Goal: Task Accomplishment & Management: Manage account settings

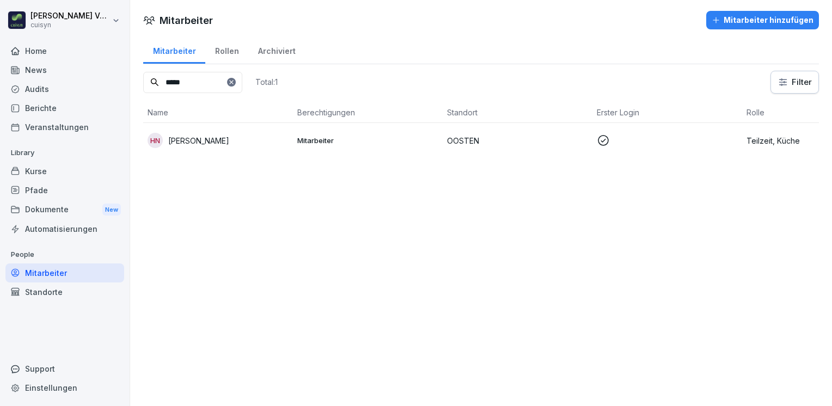
click at [210, 136] on p "[PERSON_NAME]" at bounding box center [198, 140] width 61 height 11
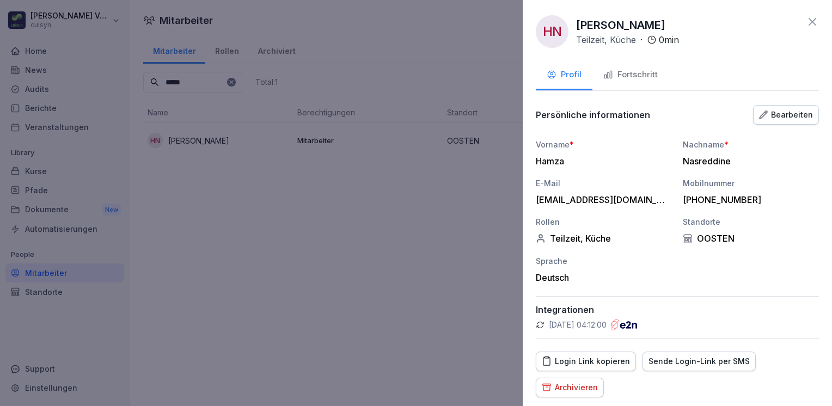
click at [650, 75] on div "Fortschritt" at bounding box center [630, 75] width 54 height 13
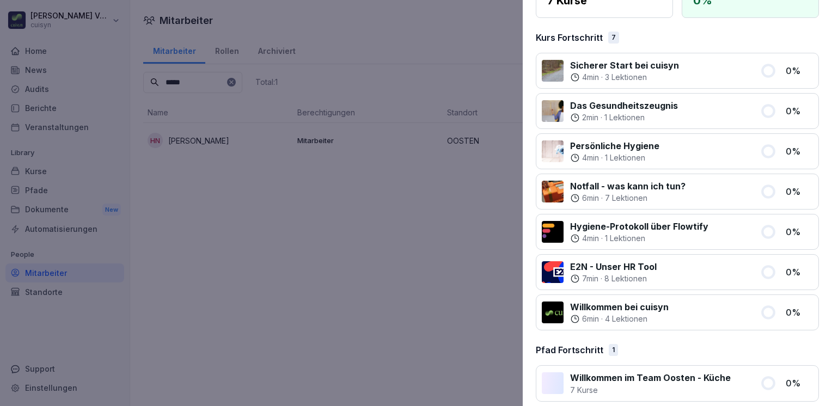
scroll to position [132, 0]
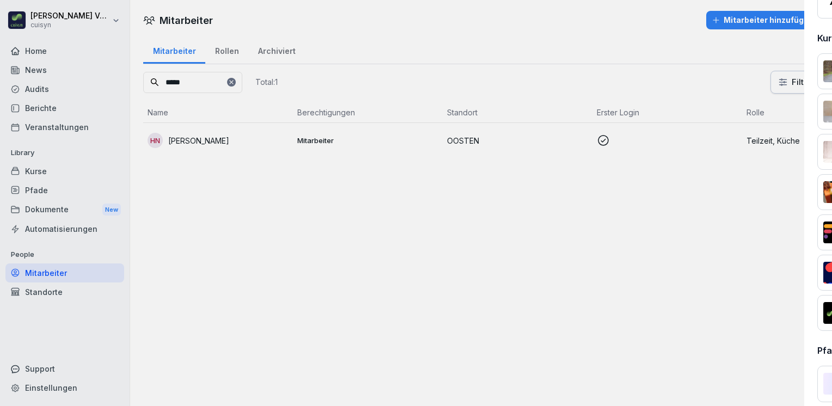
click at [432, 212] on div at bounding box center [416, 203] width 832 height 406
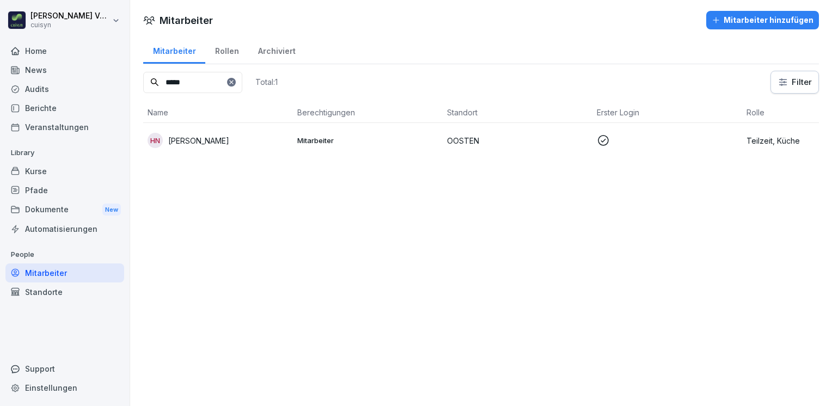
click at [37, 189] on div "Pfade" at bounding box center [64, 190] width 119 height 19
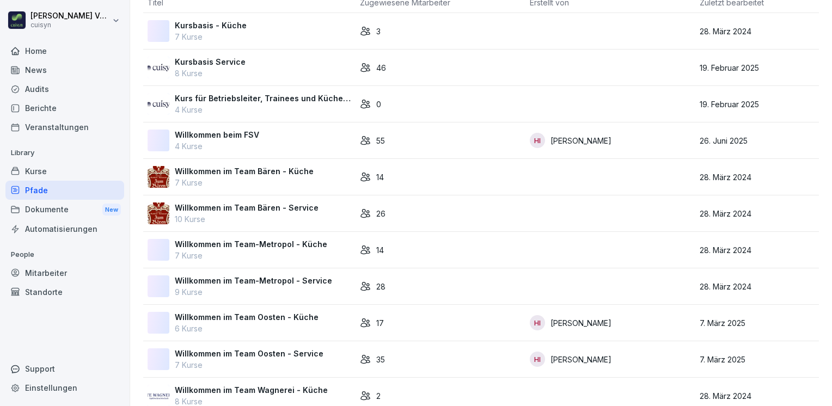
scroll to position [141, 0]
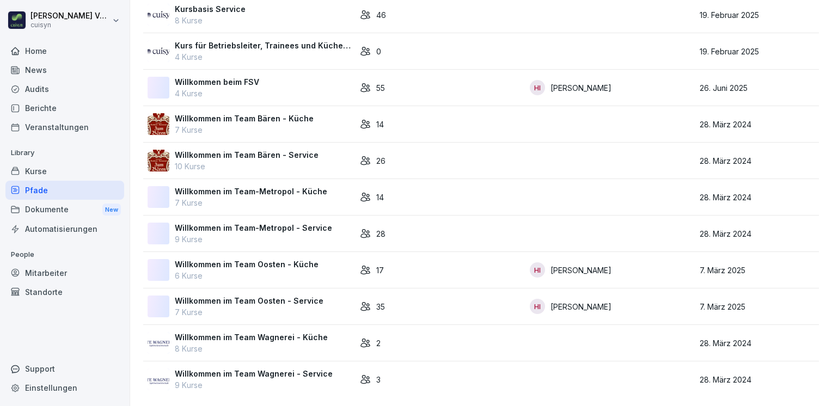
click at [238, 270] on p "6 Kurse" at bounding box center [247, 275] width 144 height 11
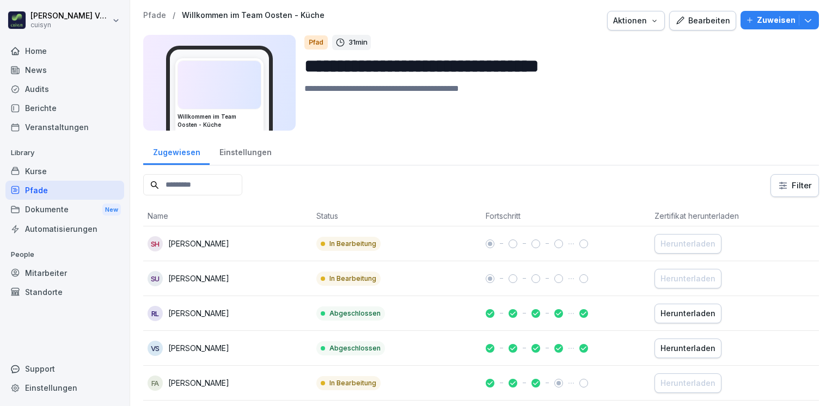
click at [692, 21] on div "Bearbeiten" at bounding box center [702, 21] width 55 height 12
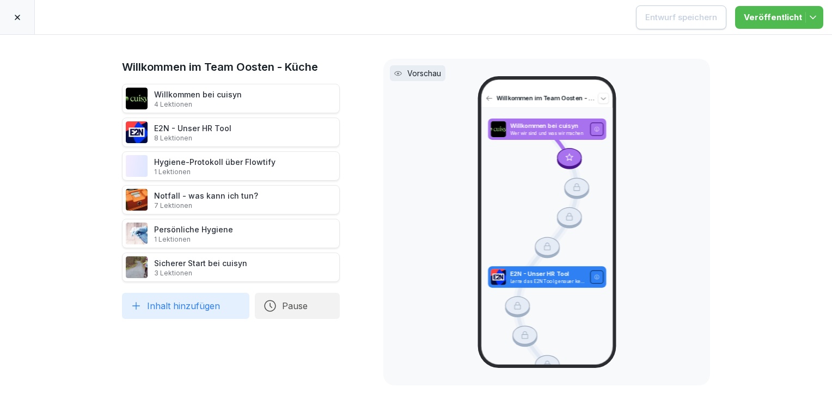
click at [209, 101] on p "4 Lektionen" at bounding box center [198, 104] width 88 height 9
click at [171, 100] on p "4 Lektionen" at bounding box center [198, 104] width 88 height 9
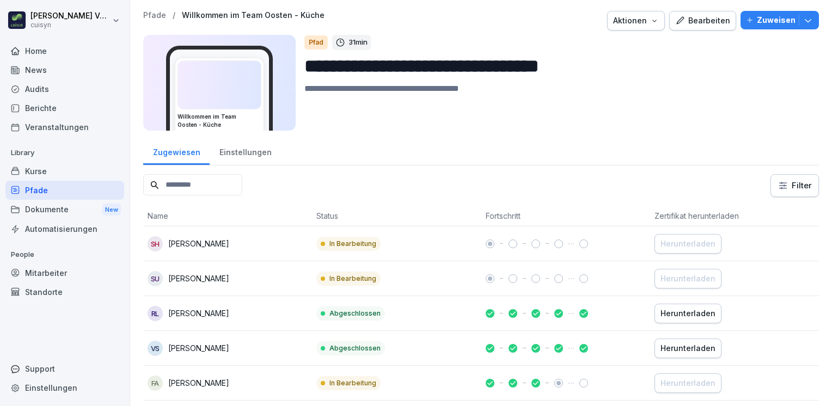
click at [39, 170] on div "Kurse" at bounding box center [64, 171] width 119 height 19
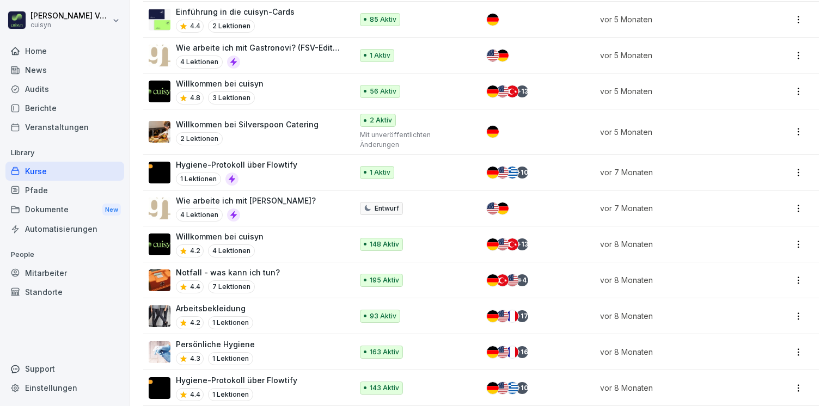
scroll to position [753, 0]
click at [216, 231] on p "Willkommen bei cuisyn" at bounding box center [220, 236] width 88 height 11
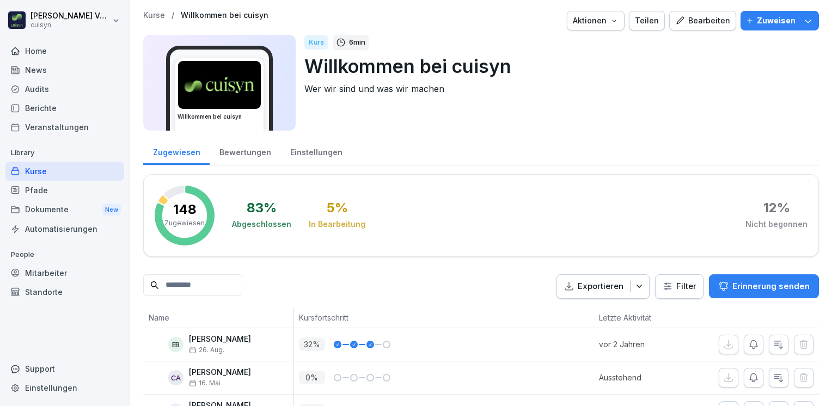
click at [711, 23] on div "Bearbeiten" at bounding box center [702, 21] width 55 height 12
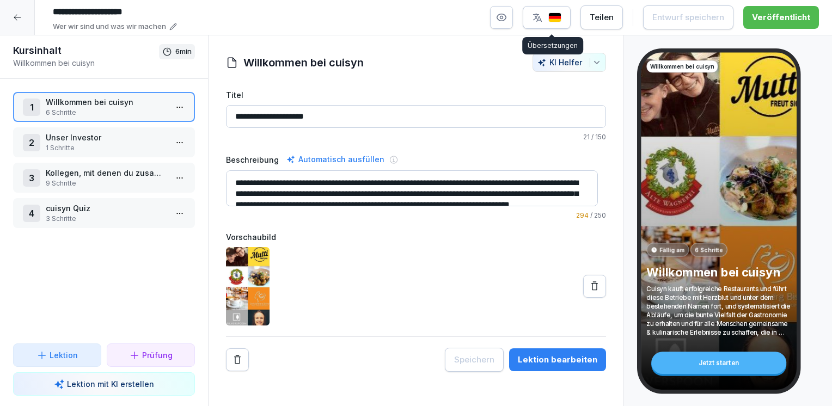
click at [561, 19] on img "button" at bounding box center [554, 18] width 13 height 10
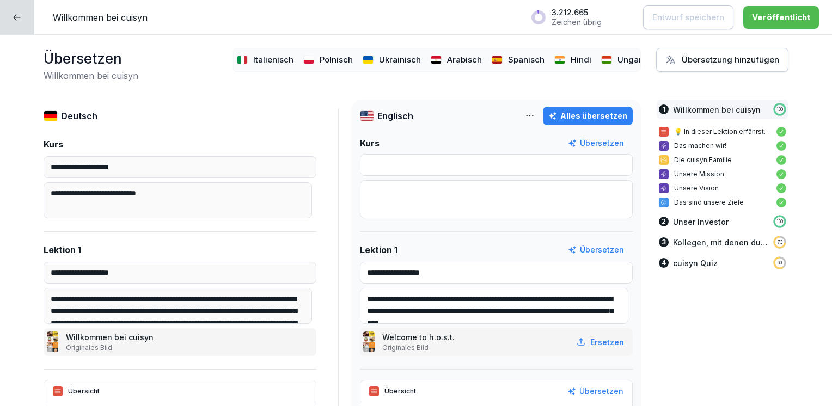
scroll to position [0, 218]
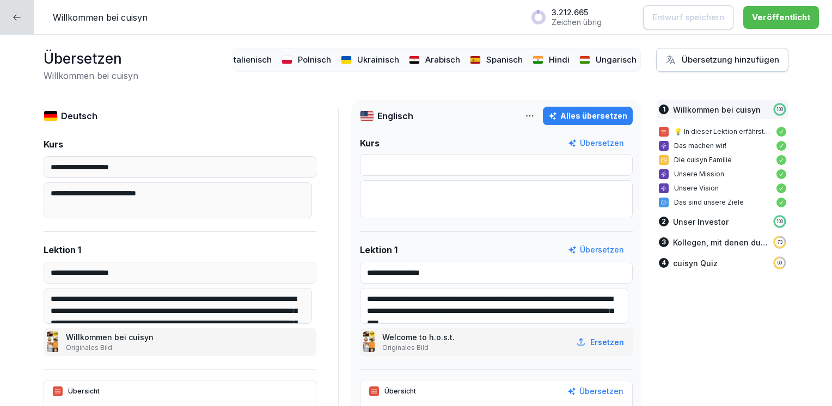
click at [19, 23] on div at bounding box center [17, 17] width 34 height 34
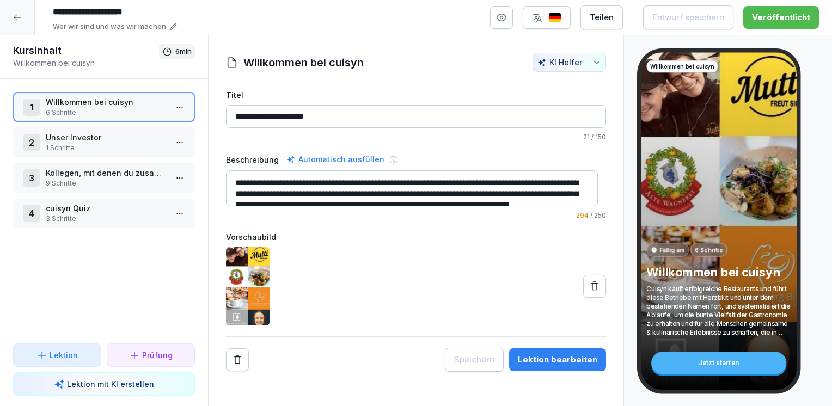
click at [19, 23] on div at bounding box center [17, 17] width 35 height 35
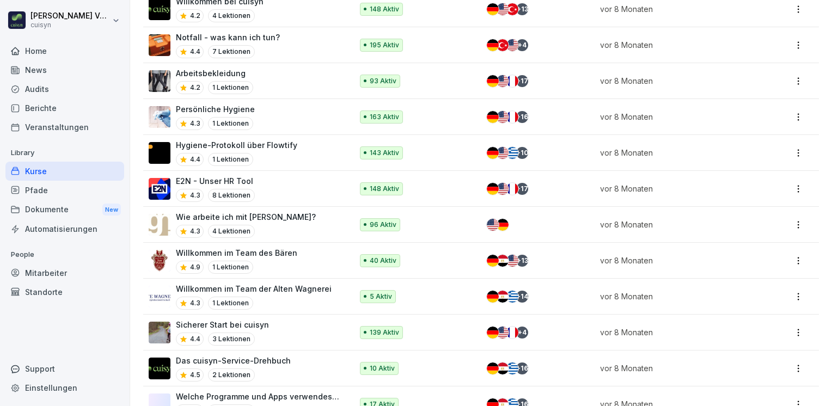
scroll to position [989, 0]
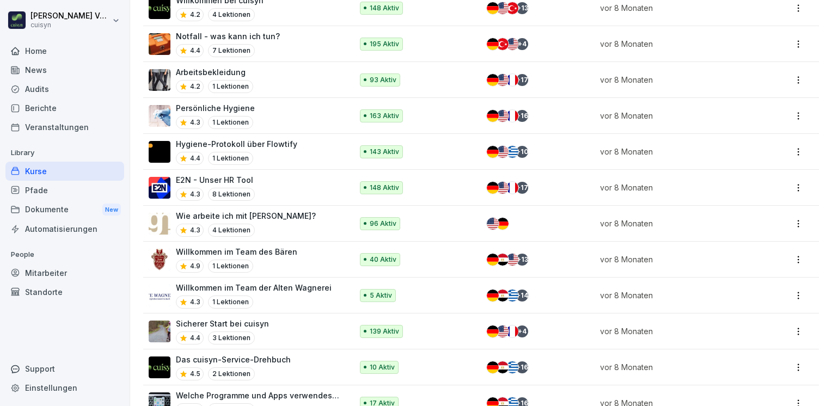
click at [242, 318] on p "Sicherer Start bei cuisyn" at bounding box center [222, 323] width 93 height 11
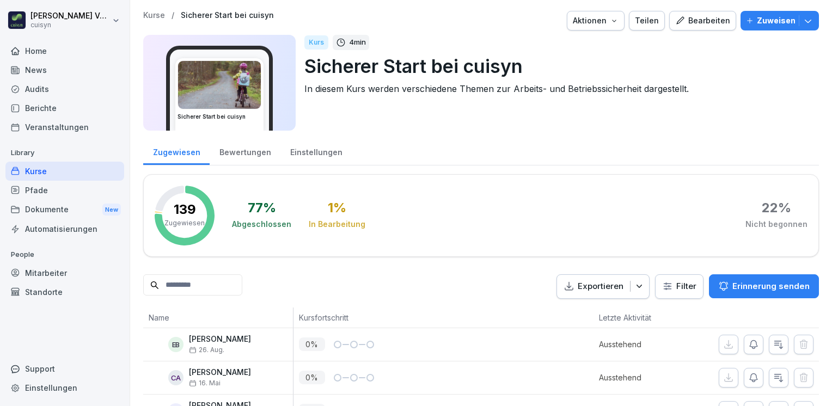
click at [683, 26] on div "Bearbeiten" at bounding box center [702, 21] width 55 height 12
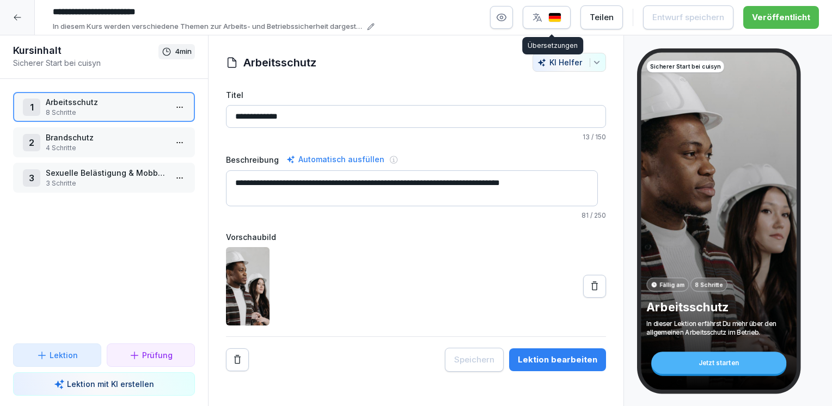
click at [555, 17] on img "button" at bounding box center [554, 18] width 13 height 10
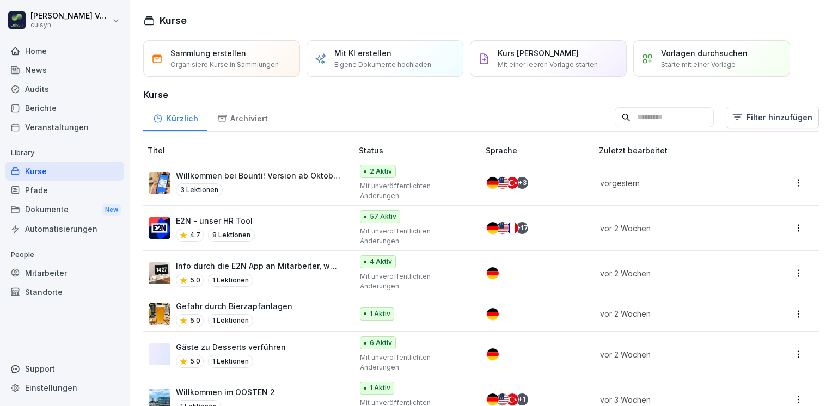
click at [614, 119] on input at bounding box center [663, 117] width 99 height 21
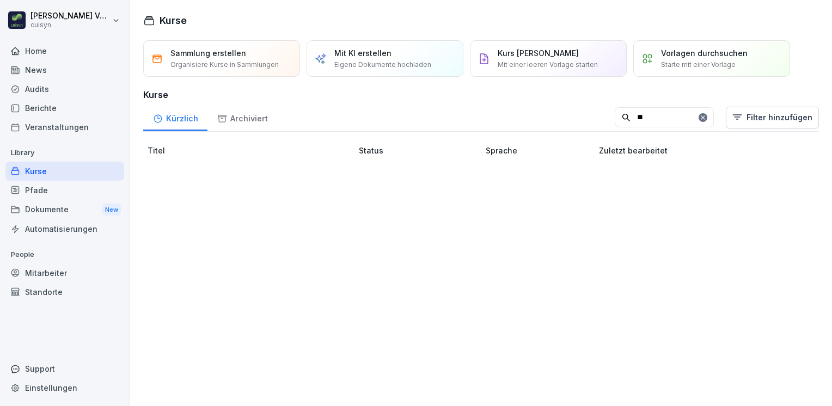
type input "*"
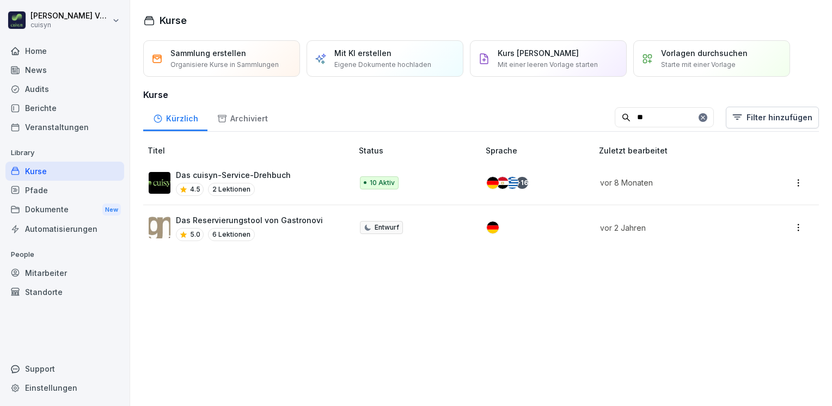
type input "*"
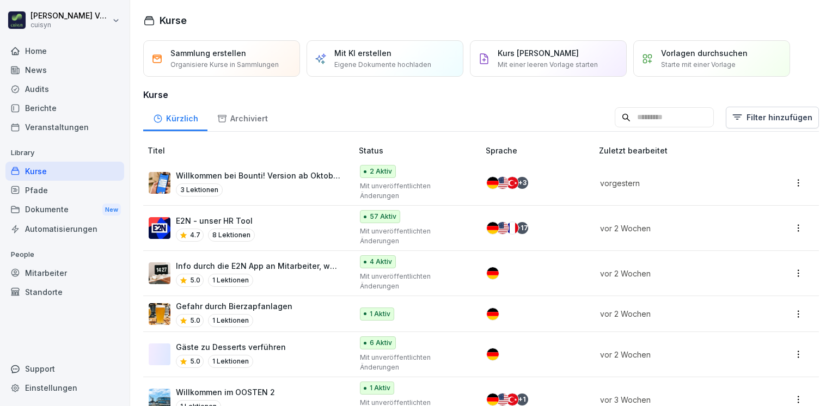
click at [35, 186] on div "Pfade" at bounding box center [64, 190] width 119 height 19
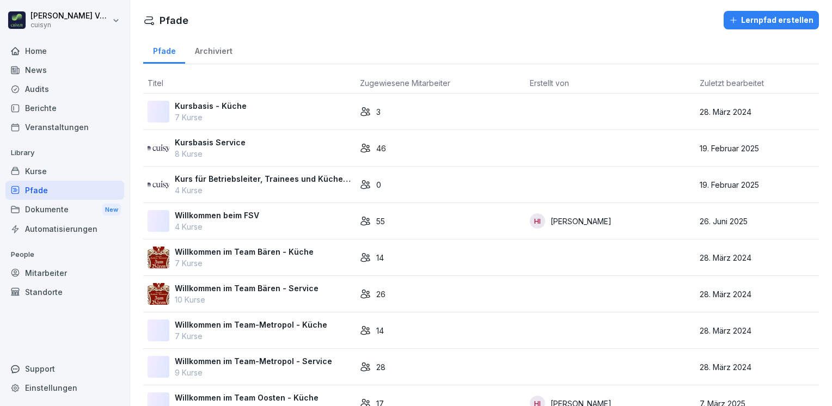
click at [40, 168] on div "Kurse" at bounding box center [64, 171] width 119 height 19
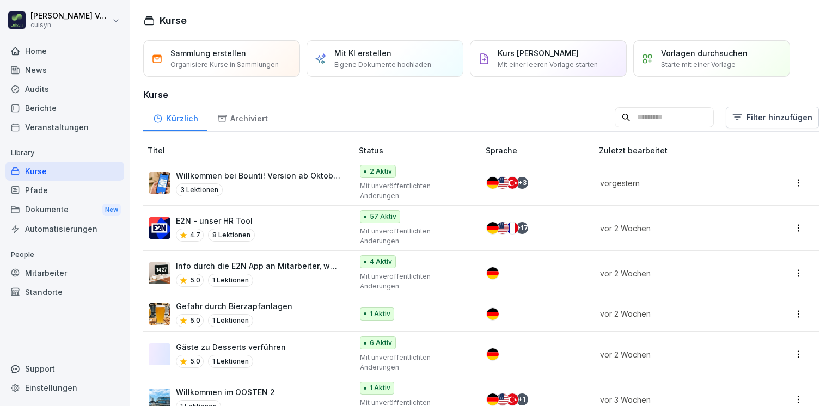
click at [637, 121] on input at bounding box center [663, 117] width 99 height 21
click at [239, 116] on div "Archiviert" at bounding box center [242, 117] width 70 height 28
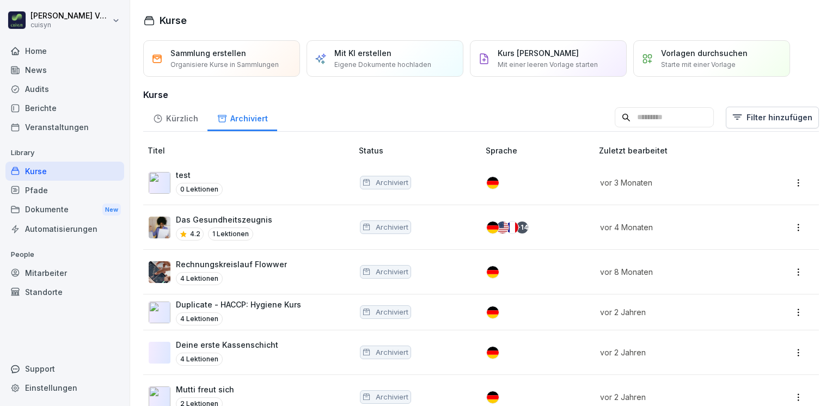
click at [614, 113] on input at bounding box center [663, 117] width 99 height 21
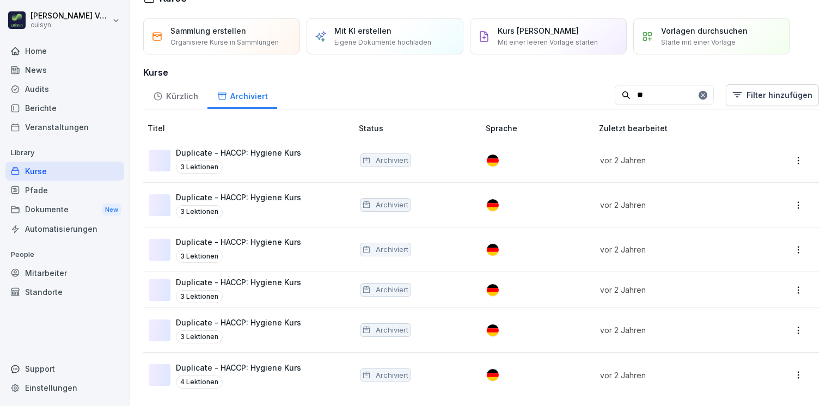
scroll to position [29, 0]
type input "*"
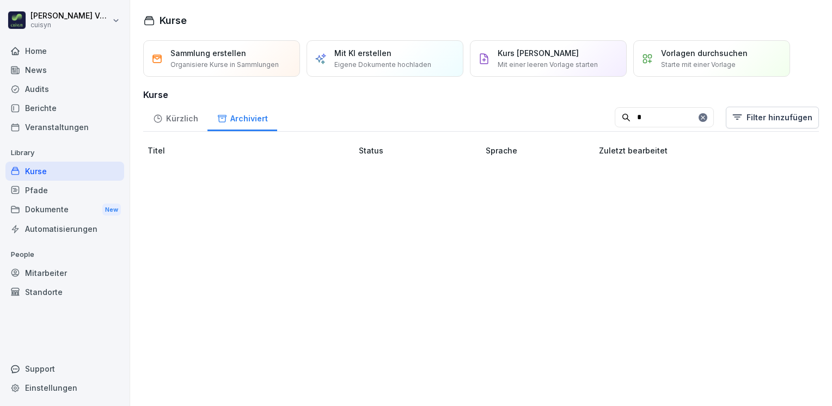
scroll to position [0, 0]
type input "*"
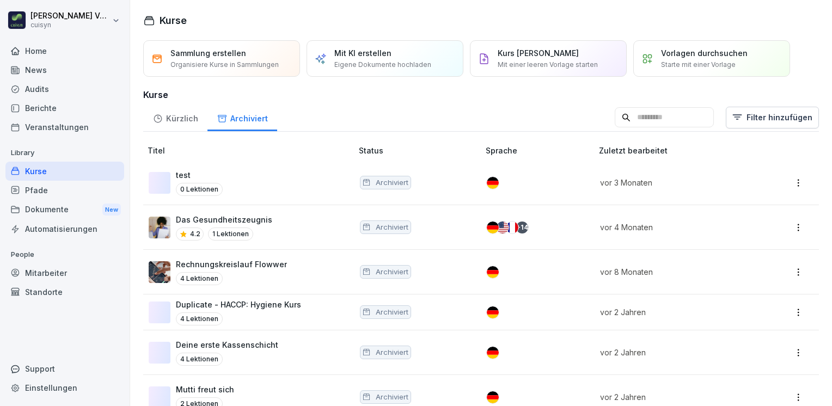
click at [180, 114] on div "Kürzlich" at bounding box center [175, 117] width 64 height 28
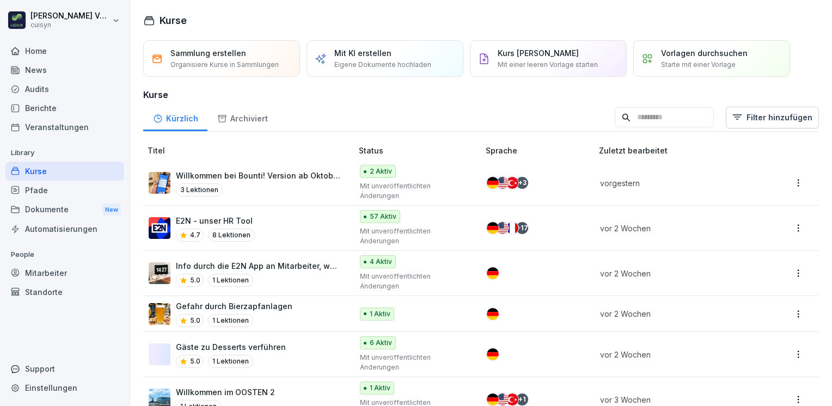
click at [637, 112] on input at bounding box center [663, 117] width 99 height 21
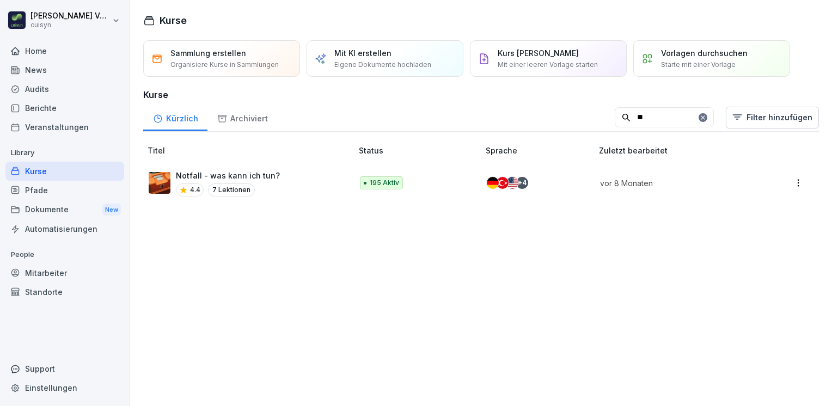
type input "*"
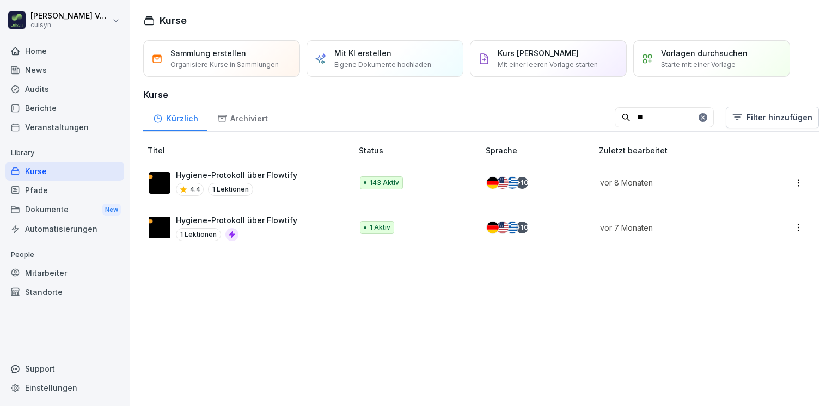
type input "*"
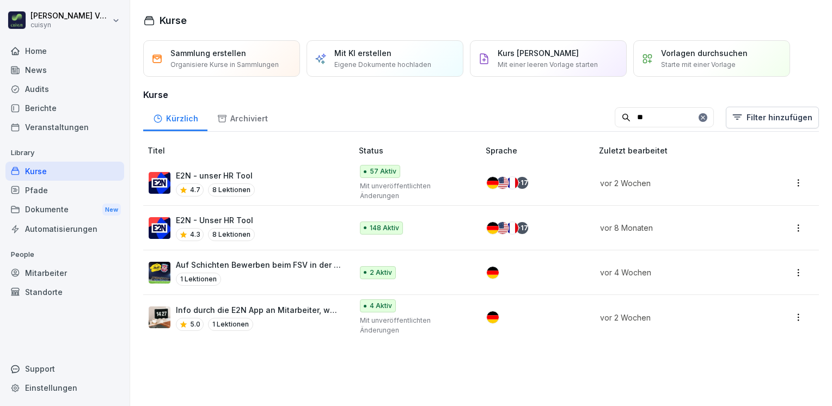
type input "*"
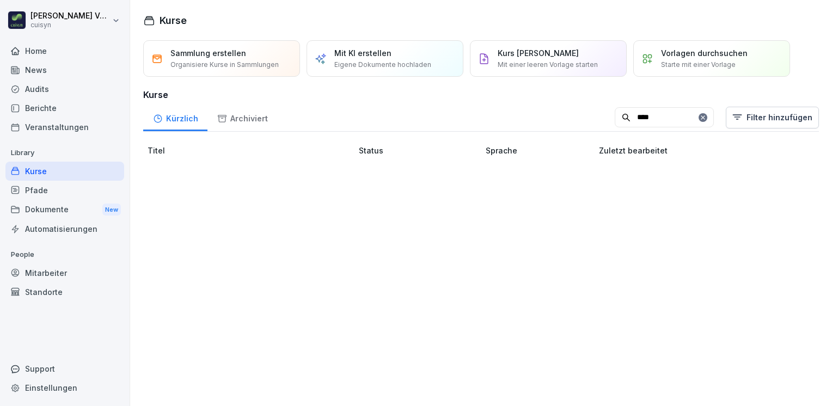
click at [257, 117] on div "Archiviert" at bounding box center [242, 117] width 70 height 28
click at [182, 115] on div "Kürzlich" at bounding box center [175, 117] width 64 height 28
click at [637, 116] on input "****" at bounding box center [663, 117] width 99 height 21
type input "*"
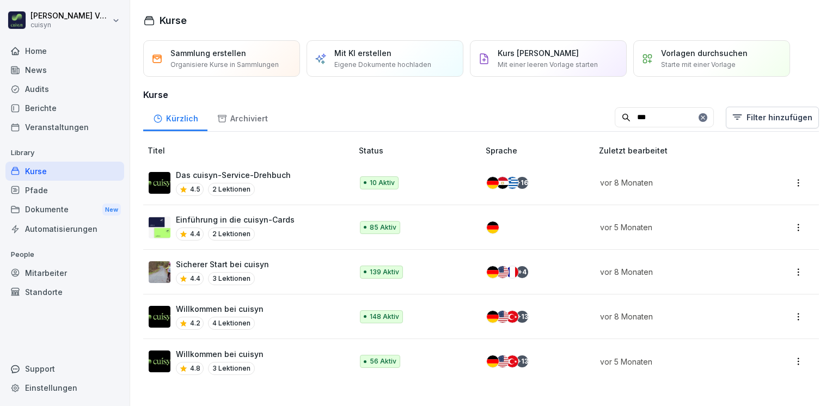
click at [622, 119] on input "***" at bounding box center [663, 117] width 99 height 21
type input "*"
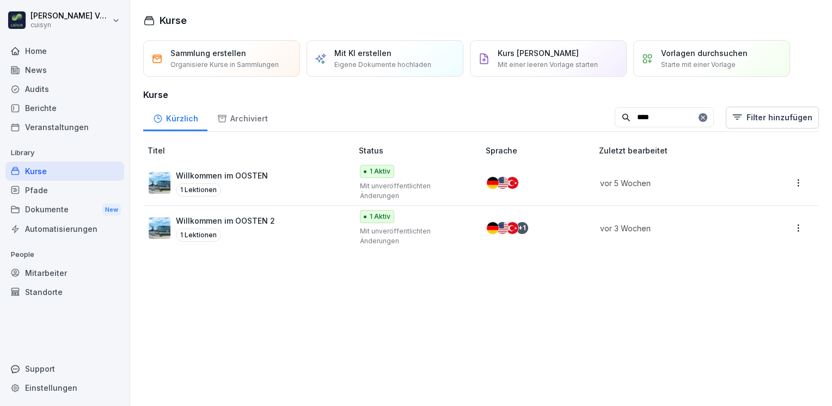
click at [638, 118] on input "****" at bounding box center [663, 117] width 99 height 21
type input "*"
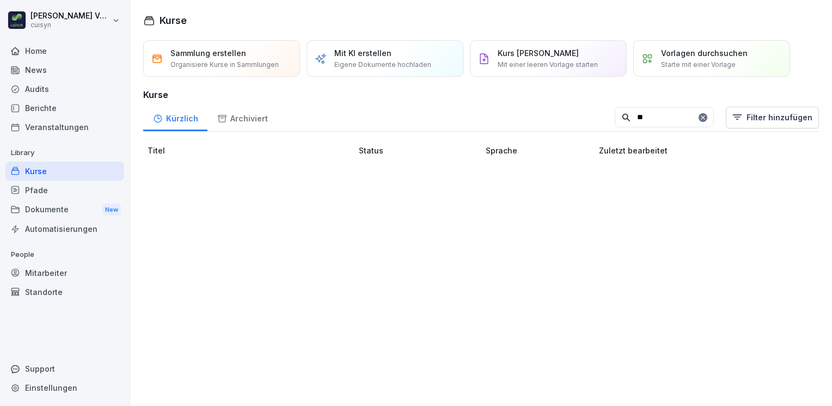
type input "*"
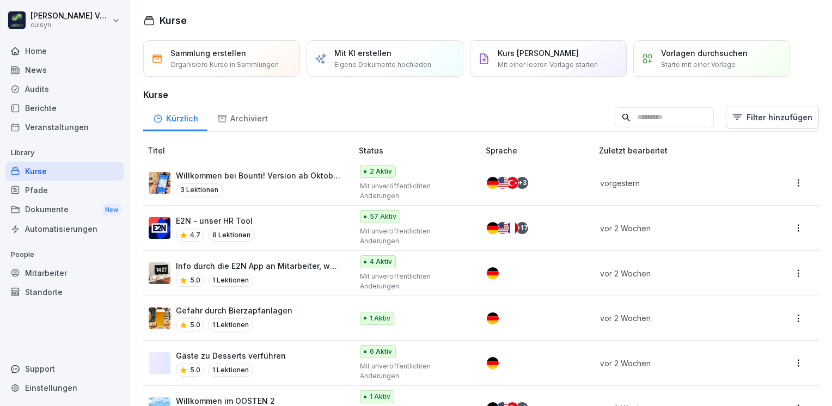
click at [249, 118] on div "Archiviert" at bounding box center [242, 117] width 70 height 28
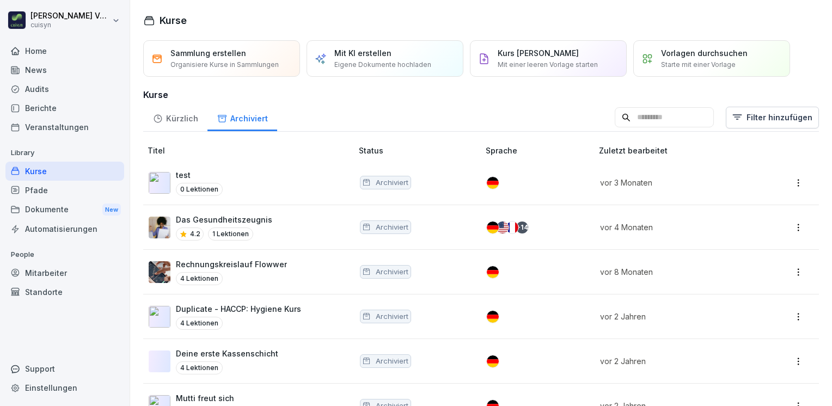
click at [640, 118] on input at bounding box center [663, 117] width 99 height 21
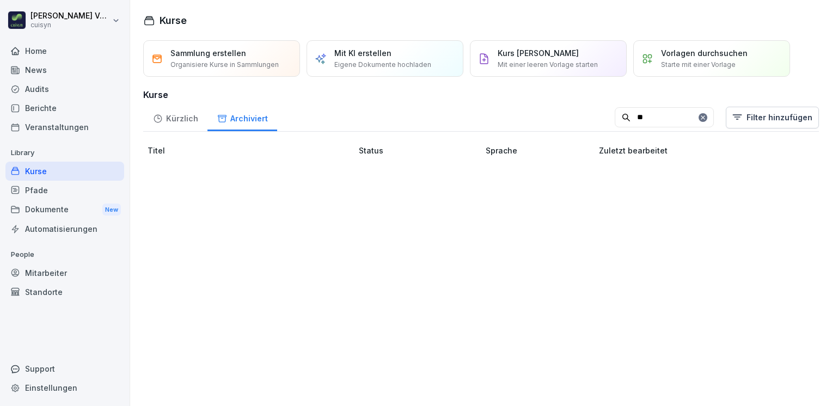
type input "*"
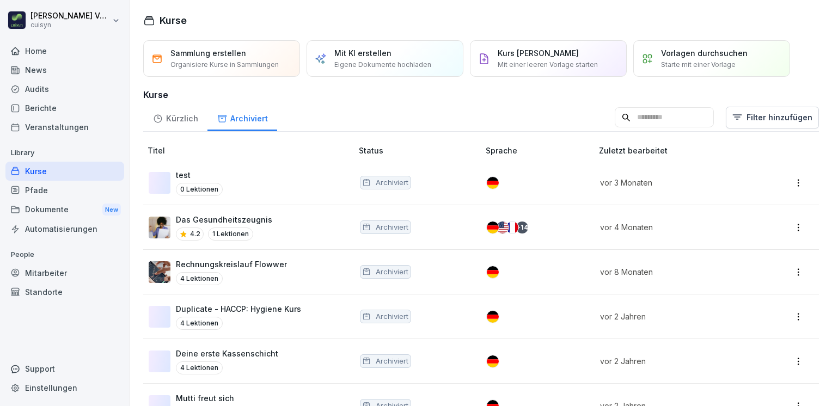
click at [183, 114] on div "Kürzlich" at bounding box center [175, 117] width 64 height 28
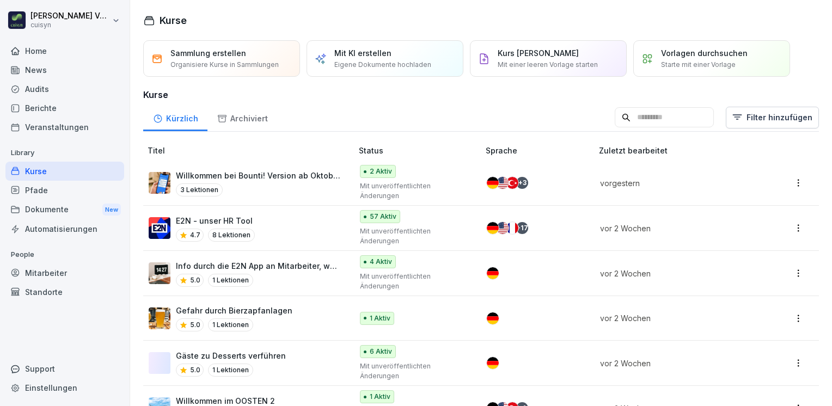
click at [614, 114] on input at bounding box center [663, 117] width 99 height 21
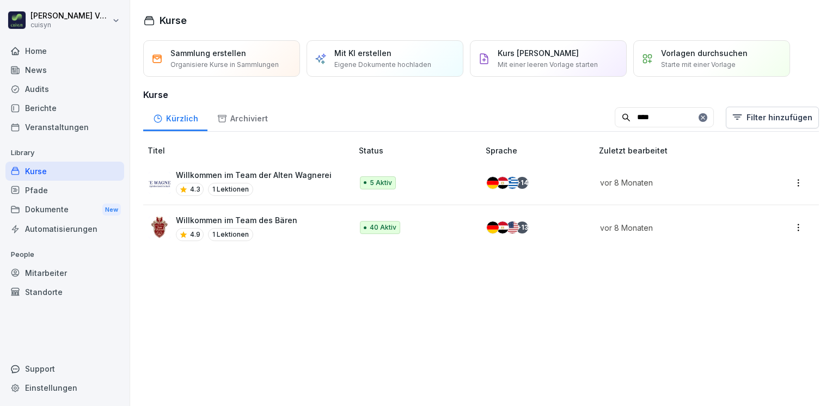
type input "****"
click at [39, 188] on div "Pfade" at bounding box center [64, 190] width 119 height 19
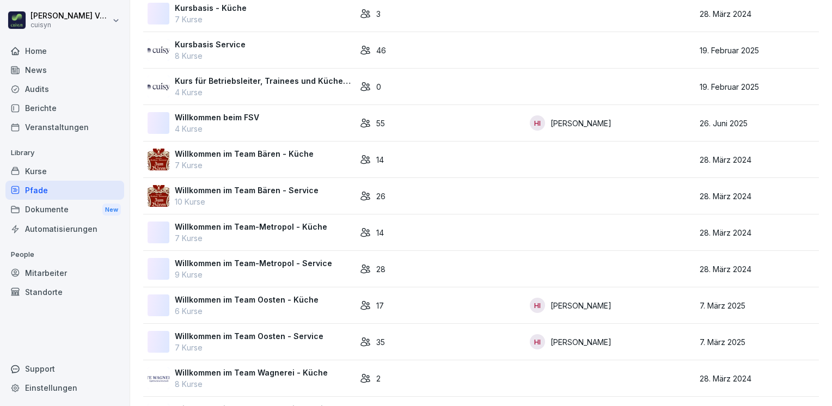
scroll to position [141, 0]
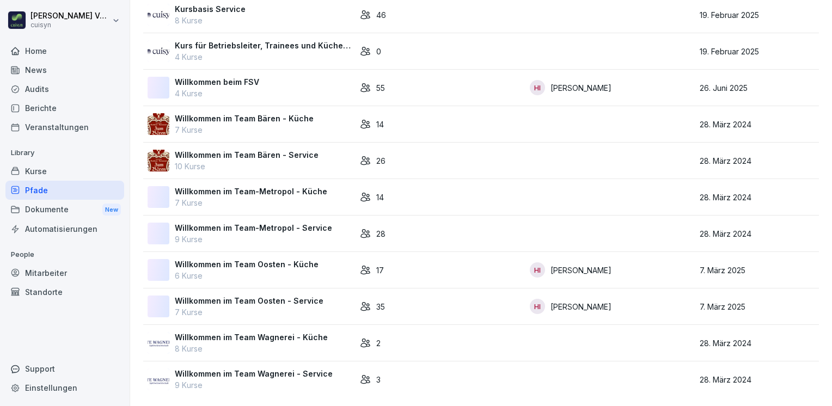
click at [261, 252] on td "Willkommen im Team Oosten - Küche 6 Kurse" at bounding box center [249, 270] width 212 height 36
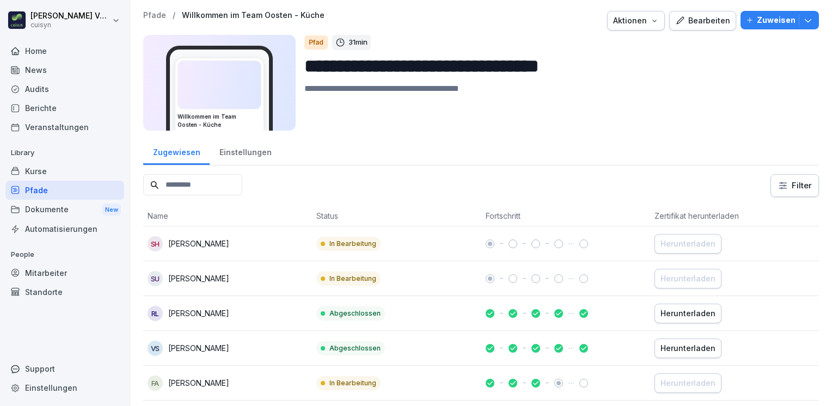
click at [782, 23] on p "Zuweisen" at bounding box center [776, 20] width 39 height 12
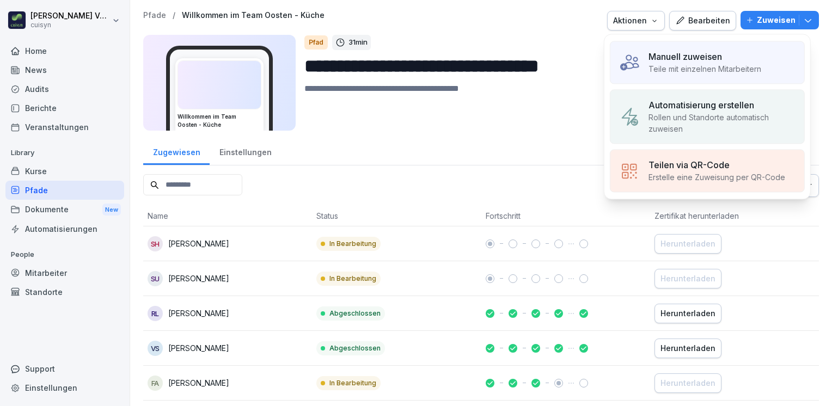
click at [715, 60] on p "Manuell zuweisen" at bounding box center [684, 56] width 73 height 13
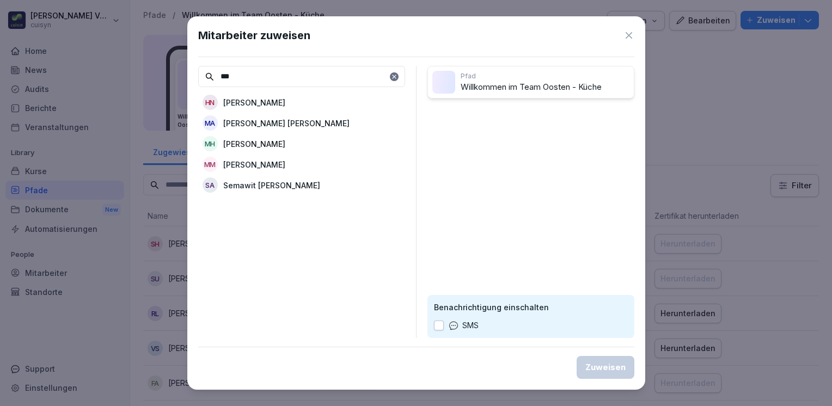
type input "***"
click at [285, 102] on p "[PERSON_NAME]" at bounding box center [254, 102] width 62 height 11
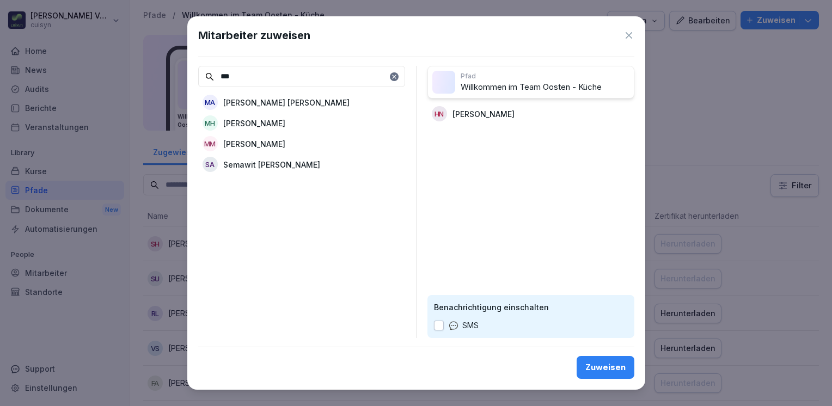
click at [439, 329] on button "button" at bounding box center [439, 326] width 10 height 10
click at [592, 366] on div "Zuweisen" at bounding box center [605, 367] width 40 height 12
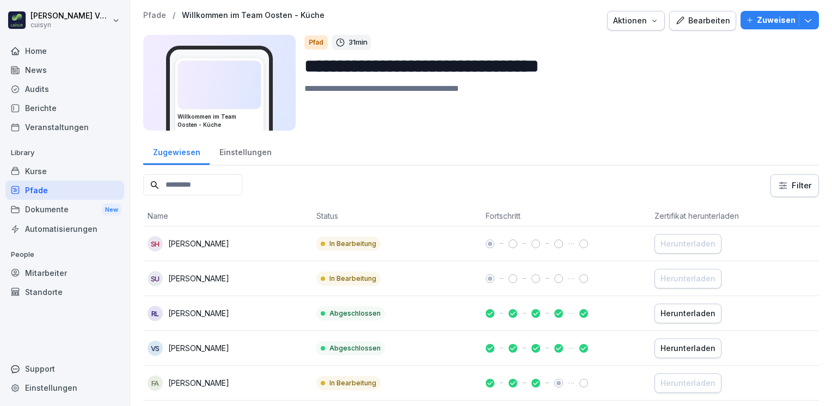
click at [592, 366] on td at bounding box center [565, 383] width 169 height 35
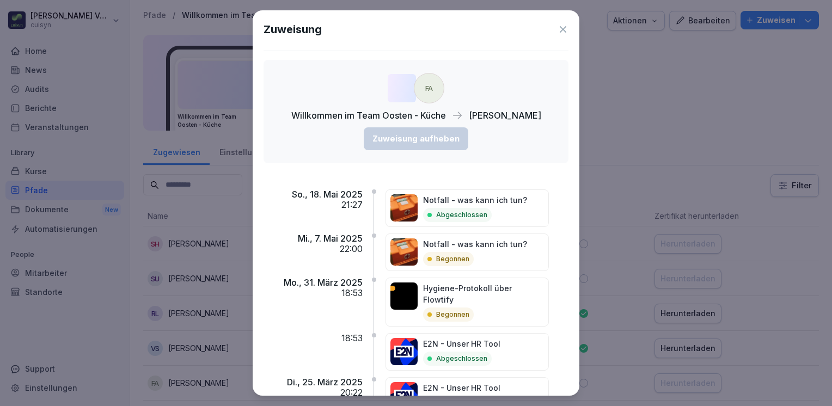
click at [557, 32] on icon at bounding box center [562, 29] width 11 height 11
